Goal: Transaction & Acquisition: Purchase product/service

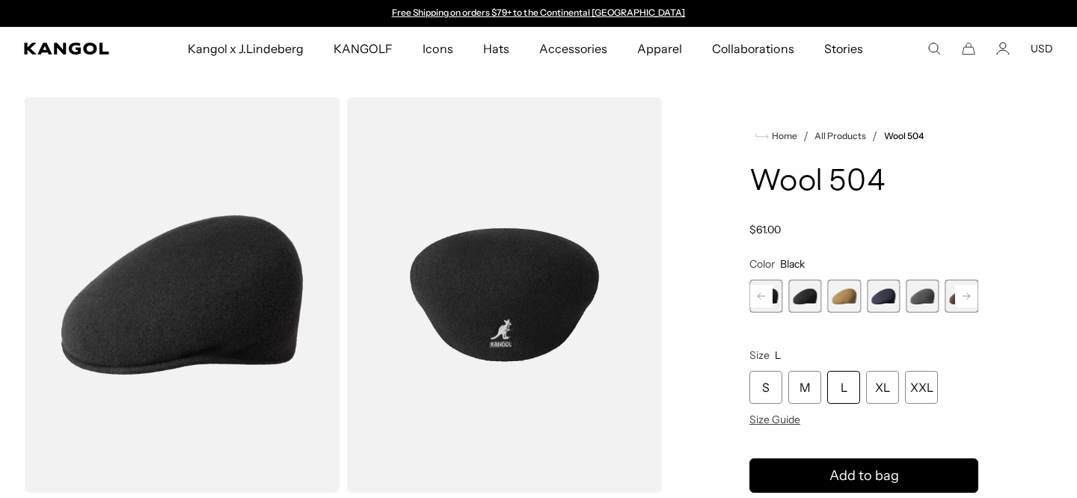
click at [991, 140] on div "Home / All Products / Wool 504 Wool 504 Regular price $61.00 Regular price Sale…" at bounding box center [864, 496] width 379 height 798
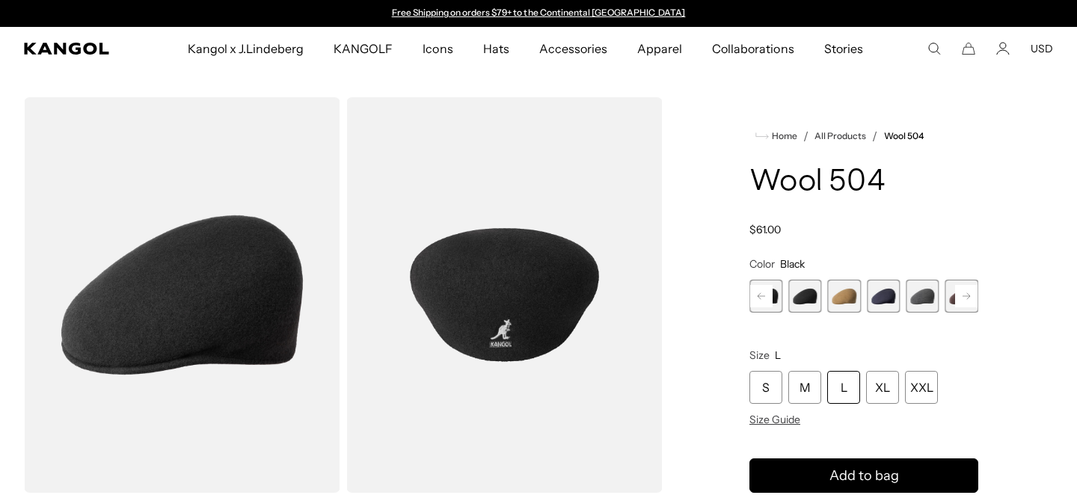
click at [806, 303] on span "10 of 21" at bounding box center [805, 296] width 33 height 33
click at [778, 302] on span "9 of 21" at bounding box center [766, 296] width 33 height 33
click at [837, 388] on div "L" at bounding box center [844, 387] width 33 height 33
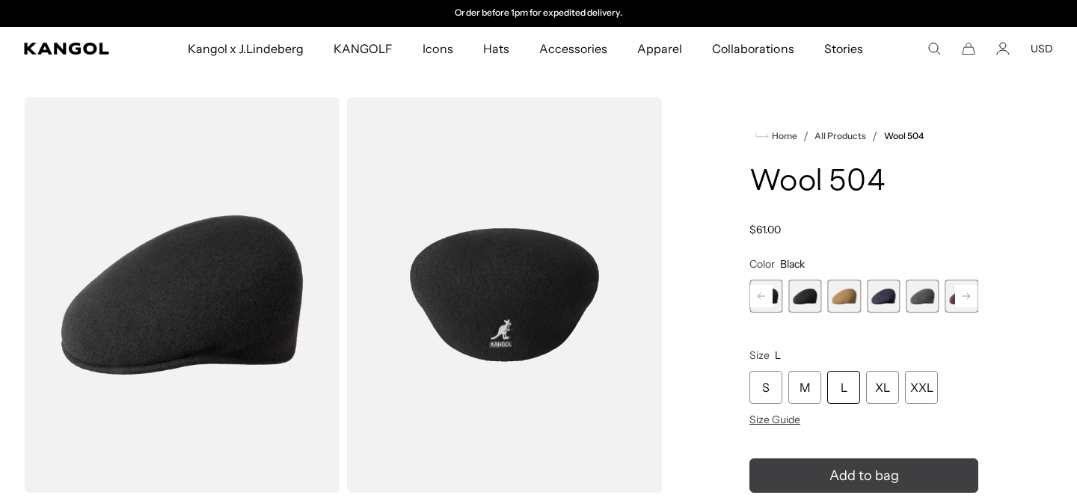
click at [872, 471] on icon "submit" at bounding box center [863, 475] width 25 height 25
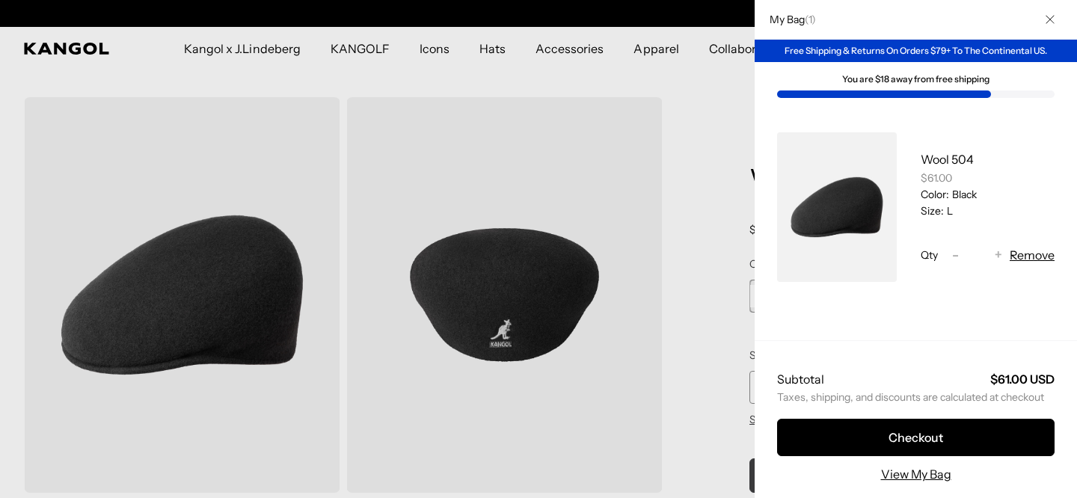
scroll to position [0, 0]
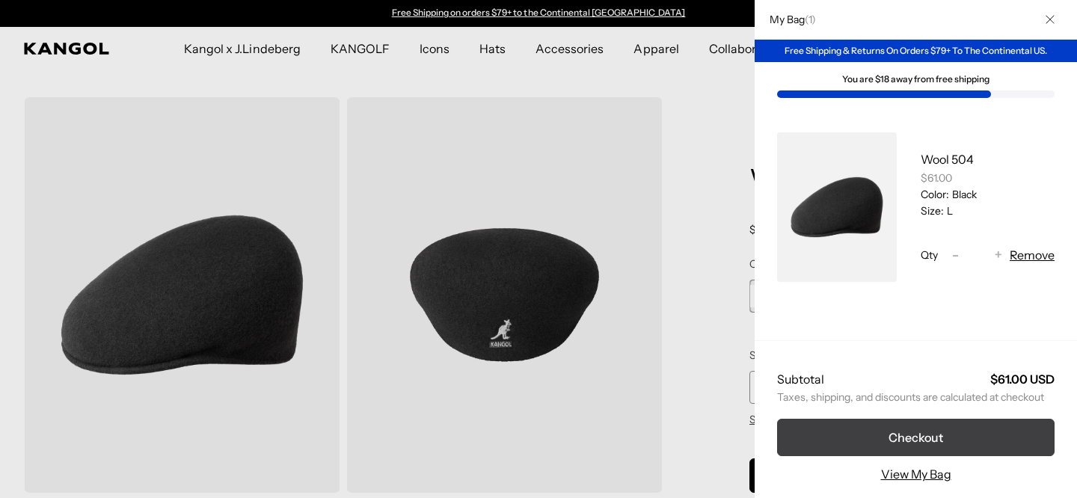
click at [892, 430] on button "Checkout" at bounding box center [916, 437] width 278 height 37
